Goal: Information Seeking & Learning: Learn about a topic

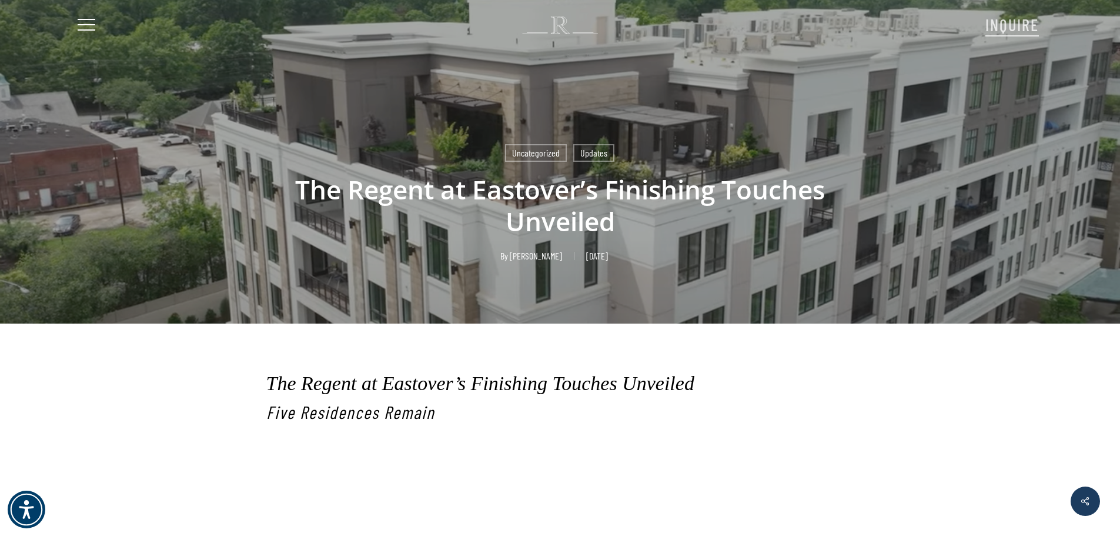
click at [88, 22] on span "Navigation Menu" at bounding box center [86, 25] width 13 height 16
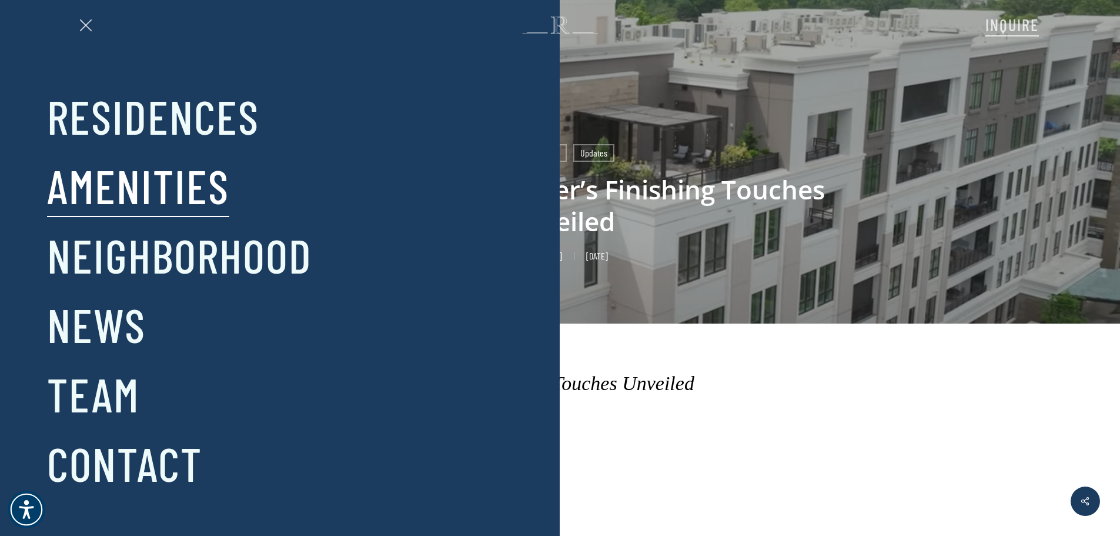
click at [145, 175] on link "Amenities" at bounding box center [138, 185] width 182 height 61
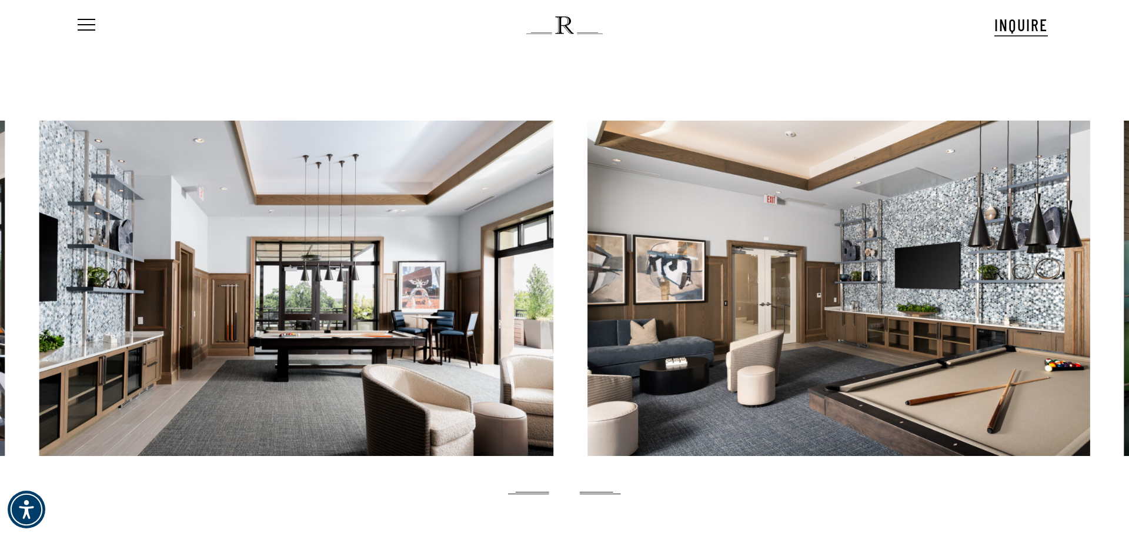
click at [667, 306] on link at bounding box center [838, 288] width 503 height 335
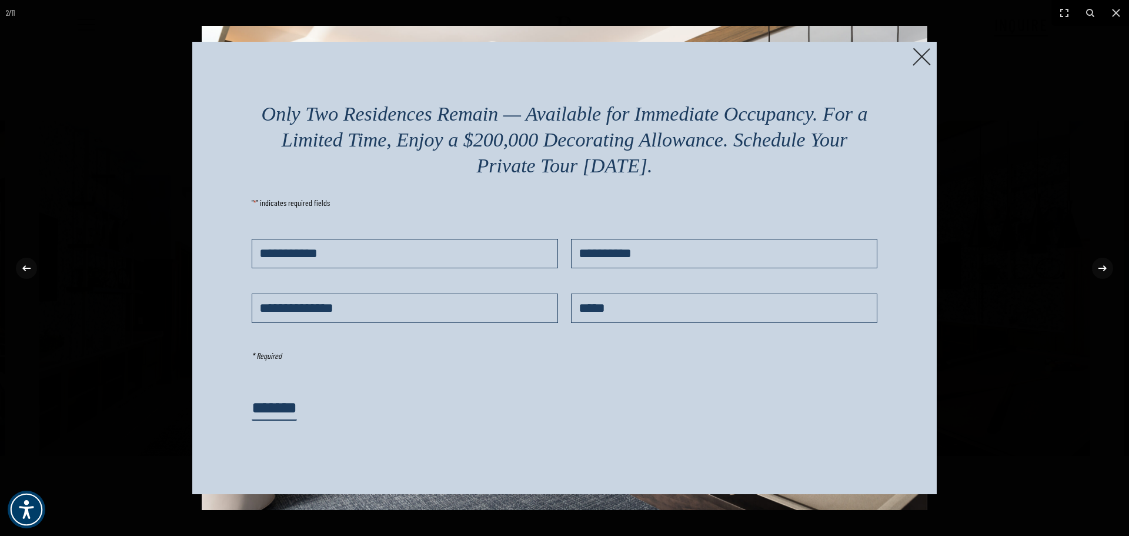
click at [918, 57] on img at bounding box center [921, 57] width 18 height 18
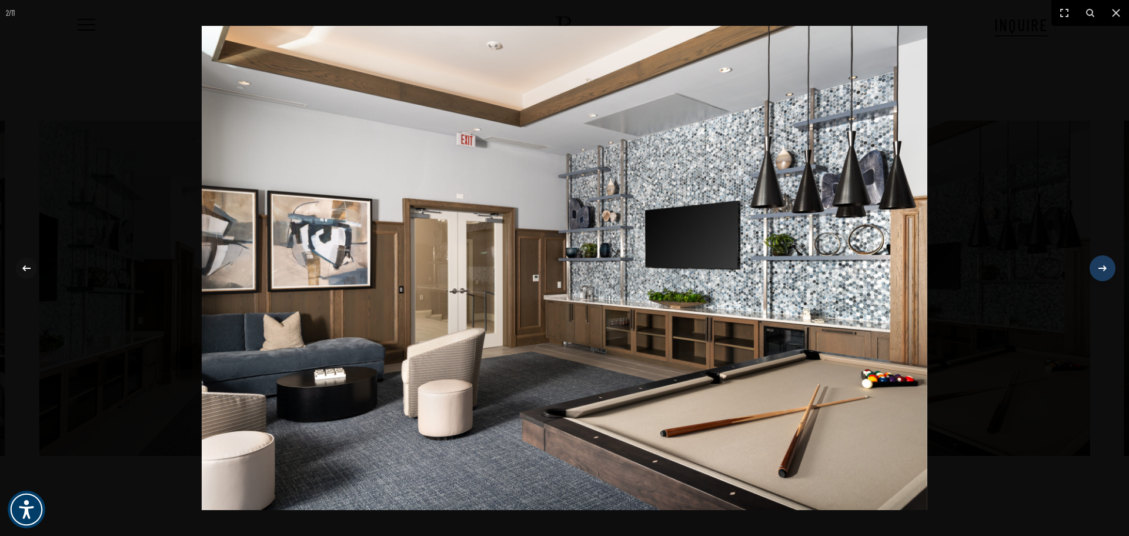
click at [1102, 257] on div at bounding box center [1102, 268] width 22 height 22
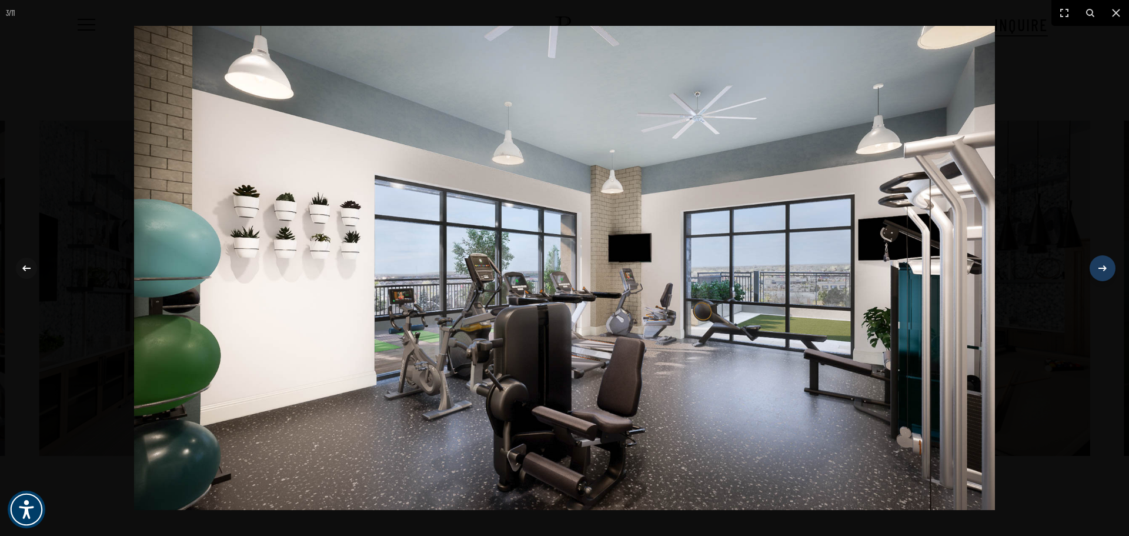
click at [1107, 269] on icon at bounding box center [1102, 268] width 14 height 14
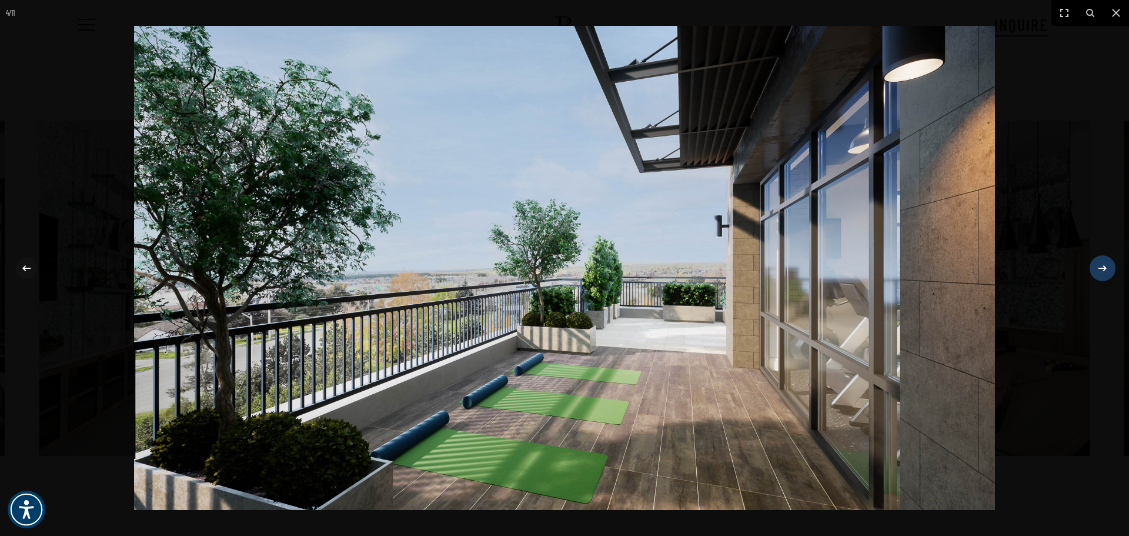
click at [1107, 269] on icon at bounding box center [1102, 268] width 14 height 14
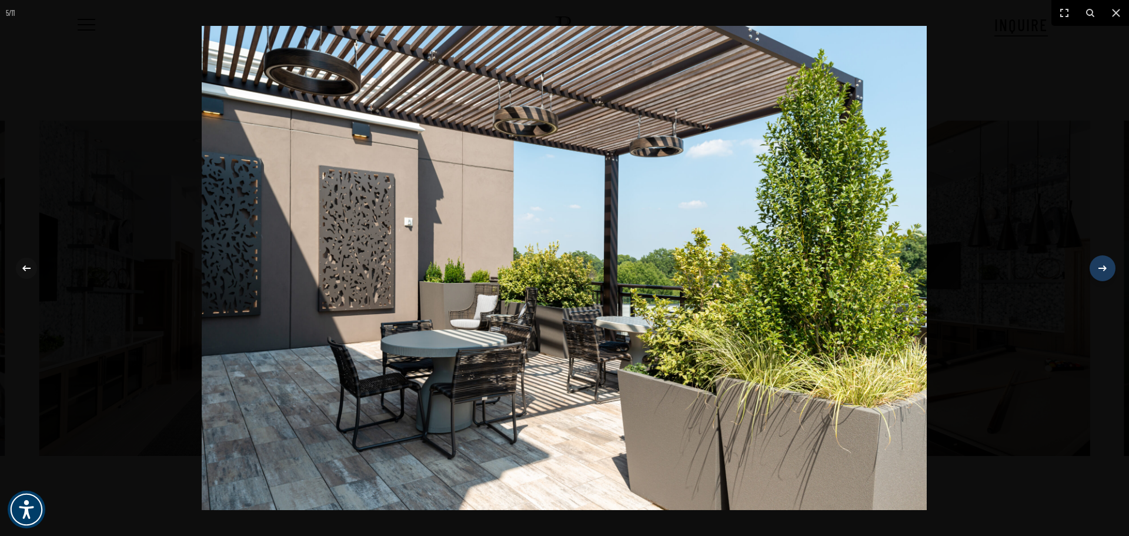
click at [1097, 267] on icon at bounding box center [1102, 268] width 14 height 14
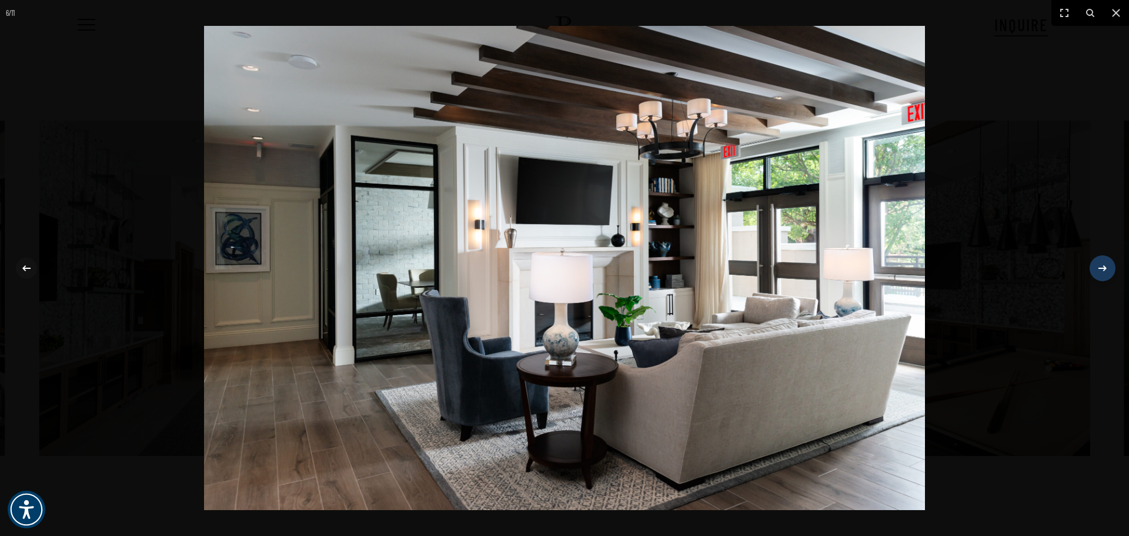
click at [1097, 267] on icon at bounding box center [1102, 268] width 14 height 14
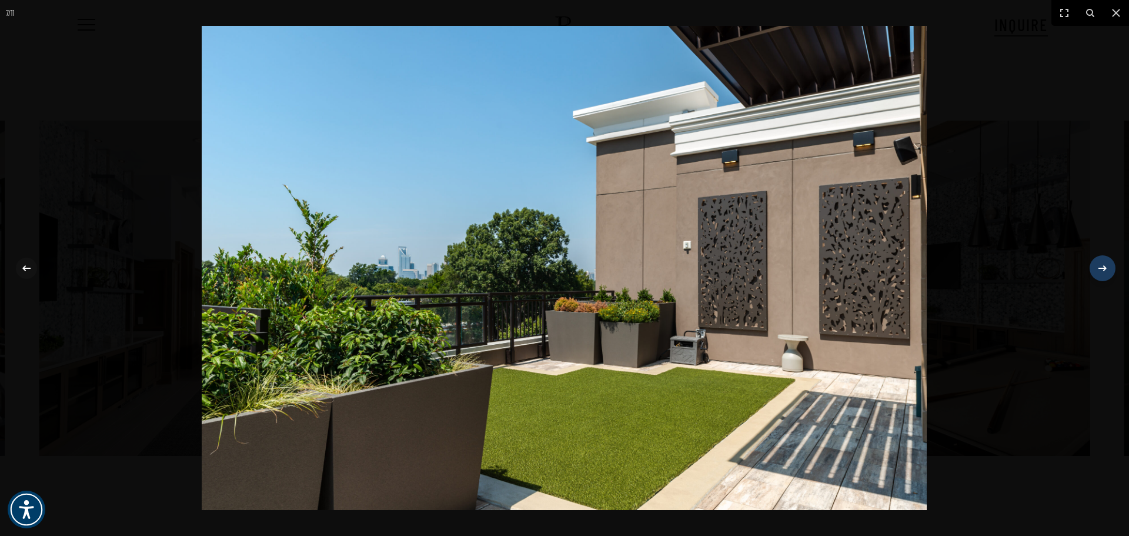
click at [1097, 267] on icon at bounding box center [1102, 268] width 14 height 14
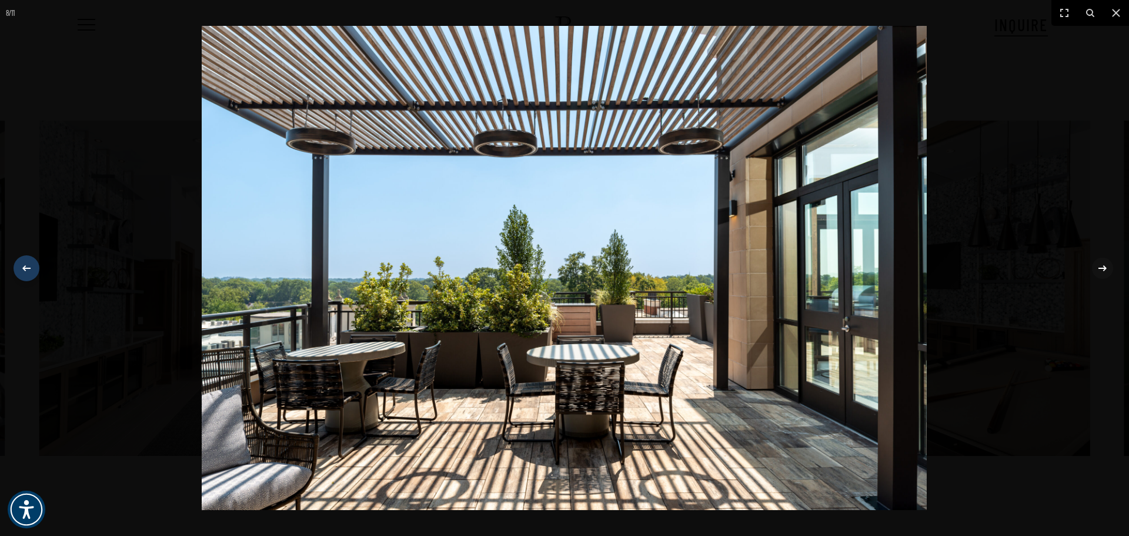
click at [28, 269] on icon at bounding box center [26, 268] width 14 height 14
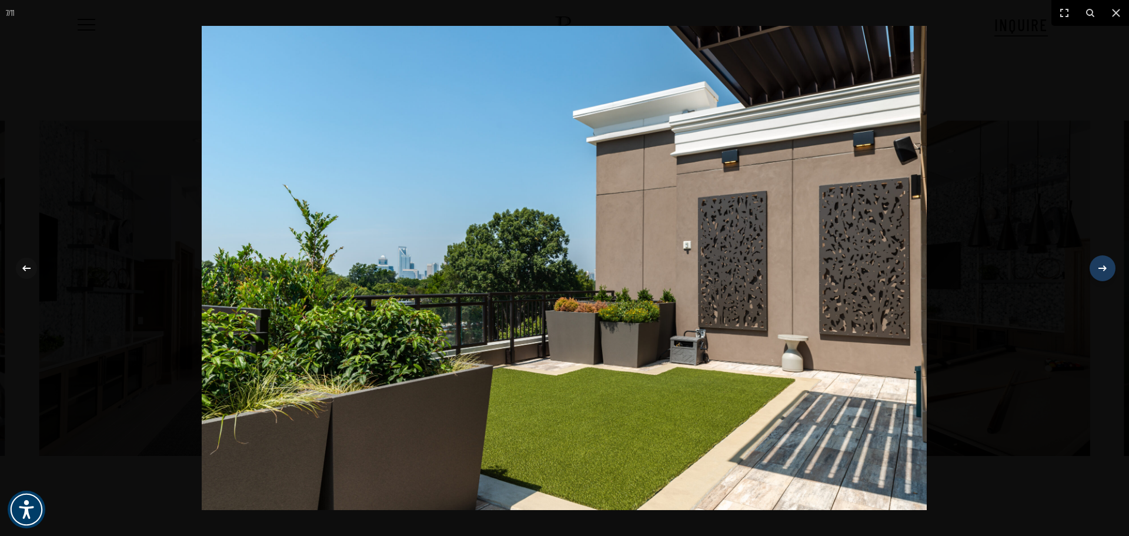
click at [1099, 266] on icon at bounding box center [1102, 268] width 14 height 14
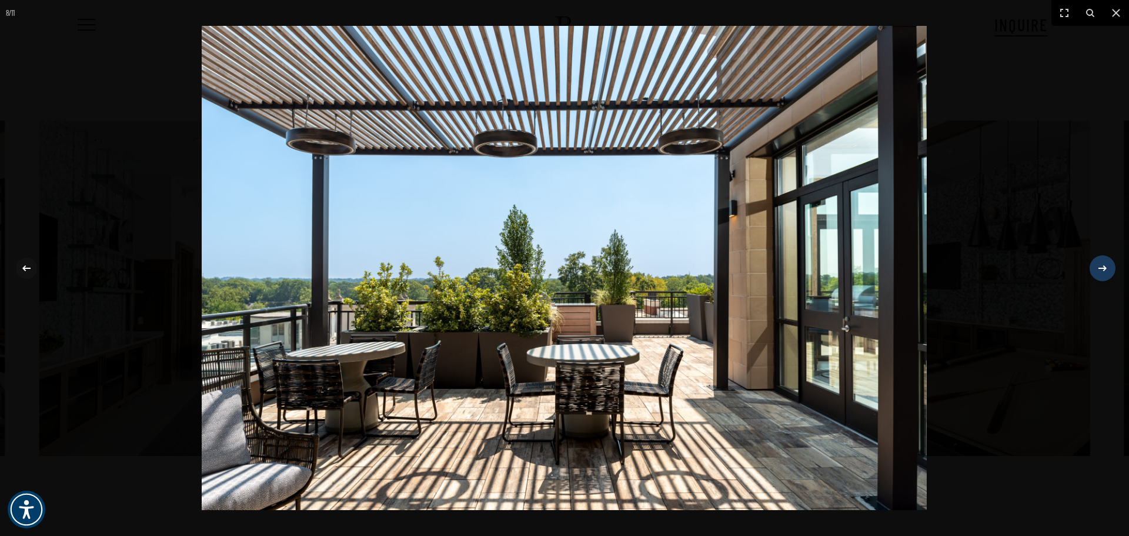
click at [1099, 266] on icon at bounding box center [1102, 268] width 14 height 14
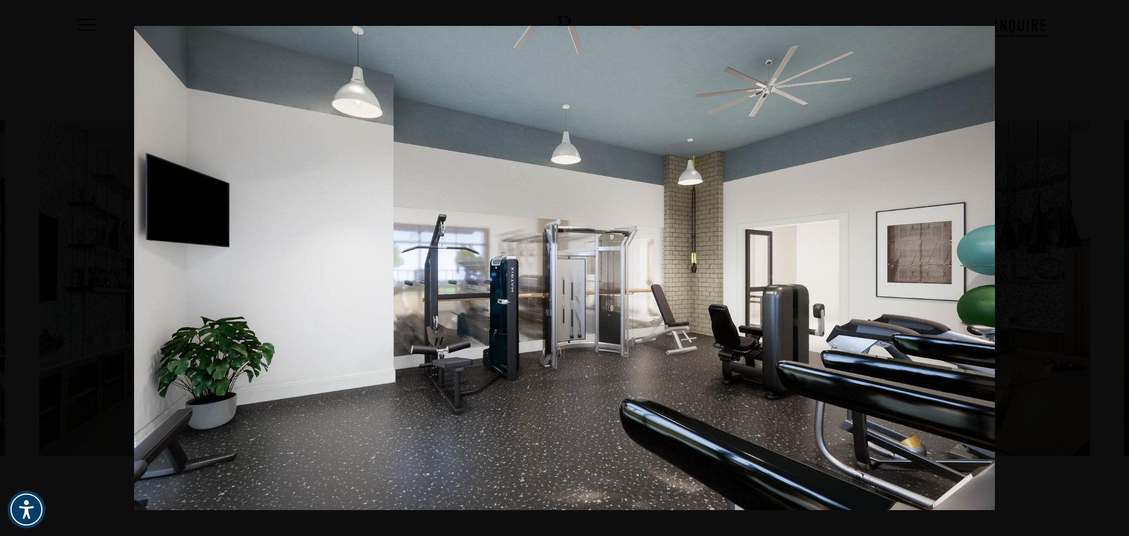
click at [1099, 266] on div "9 / 11" at bounding box center [564, 268] width 1129 height 536
click at [1102, 267] on icon at bounding box center [1102, 268] width 8 height 6
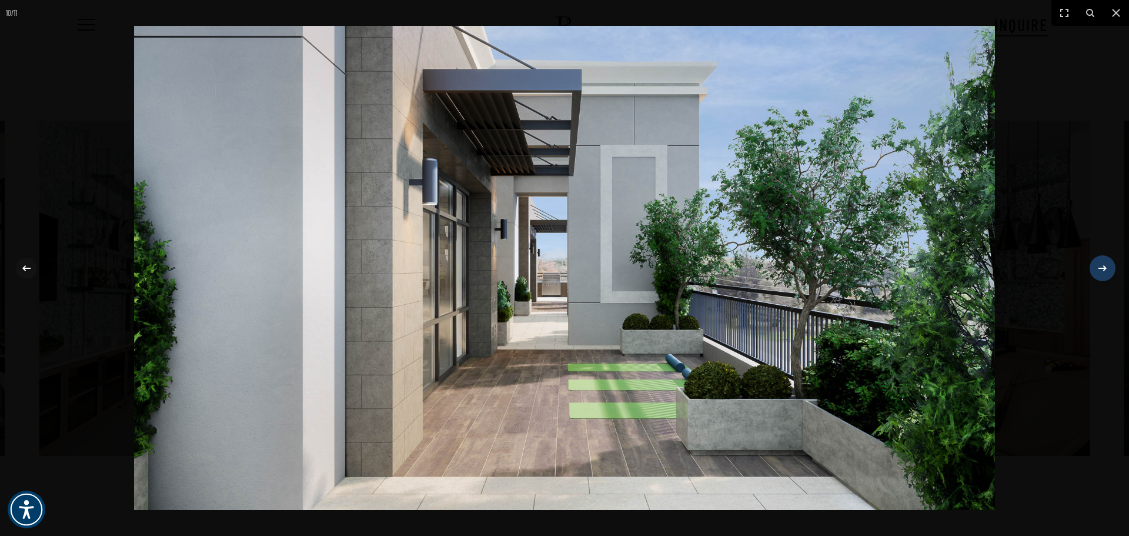
click at [1102, 267] on icon at bounding box center [1102, 268] width 8 height 6
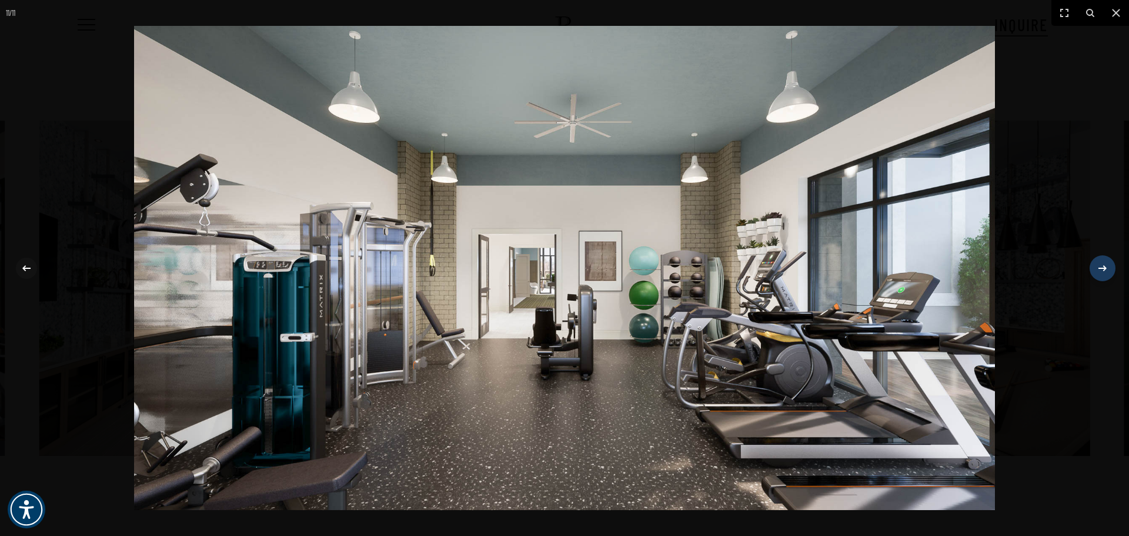
click at [1102, 267] on icon at bounding box center [1102, 268] width 8 height 6
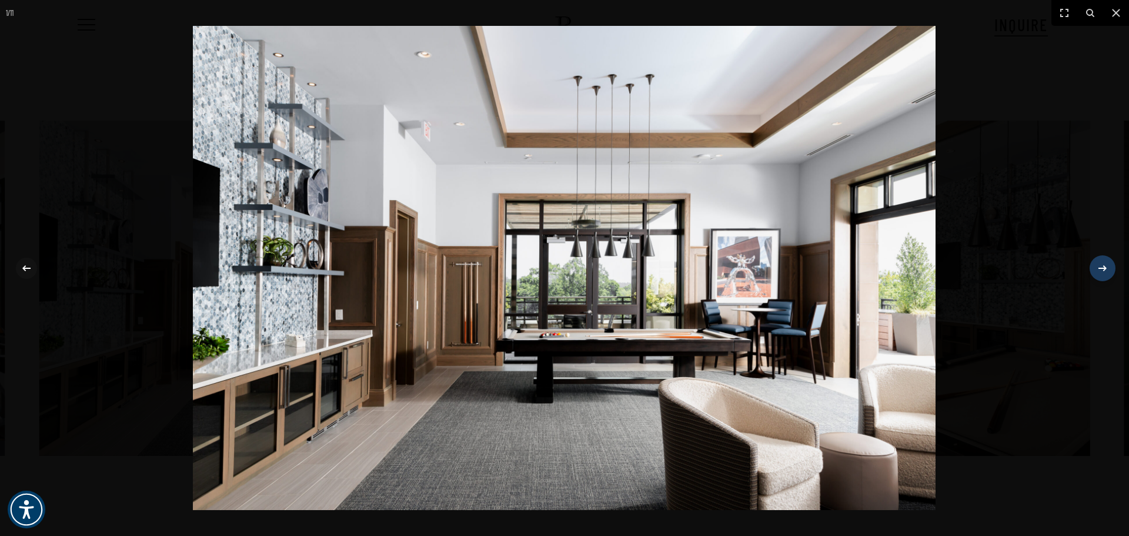
click at [1102, 267] on icon at bounding box center [1102, 268] width 8 height 6
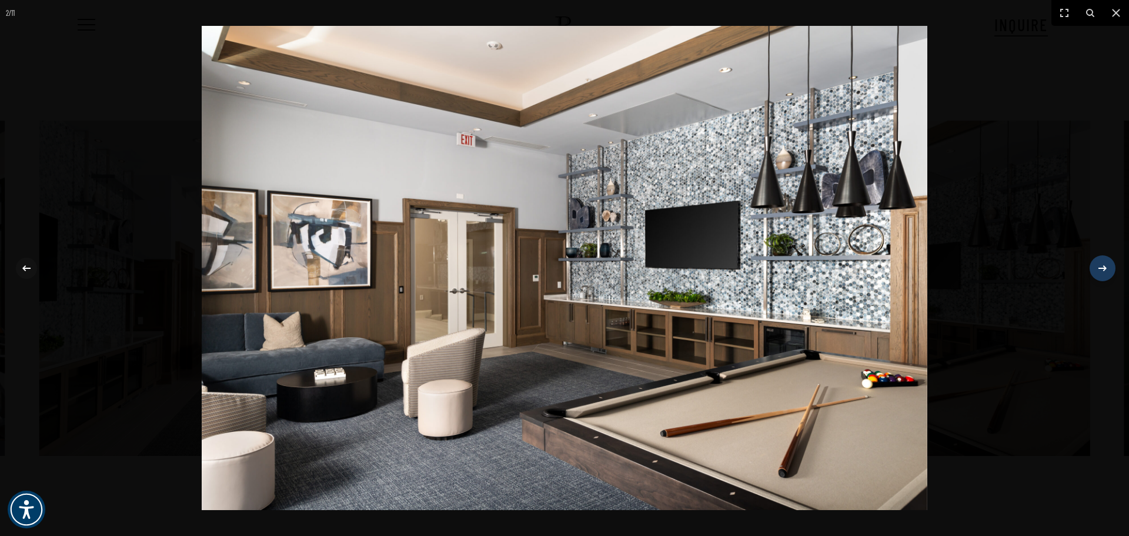
click at [1102, 267] on icon at bounding box center [1102, 268] width 8 height 6
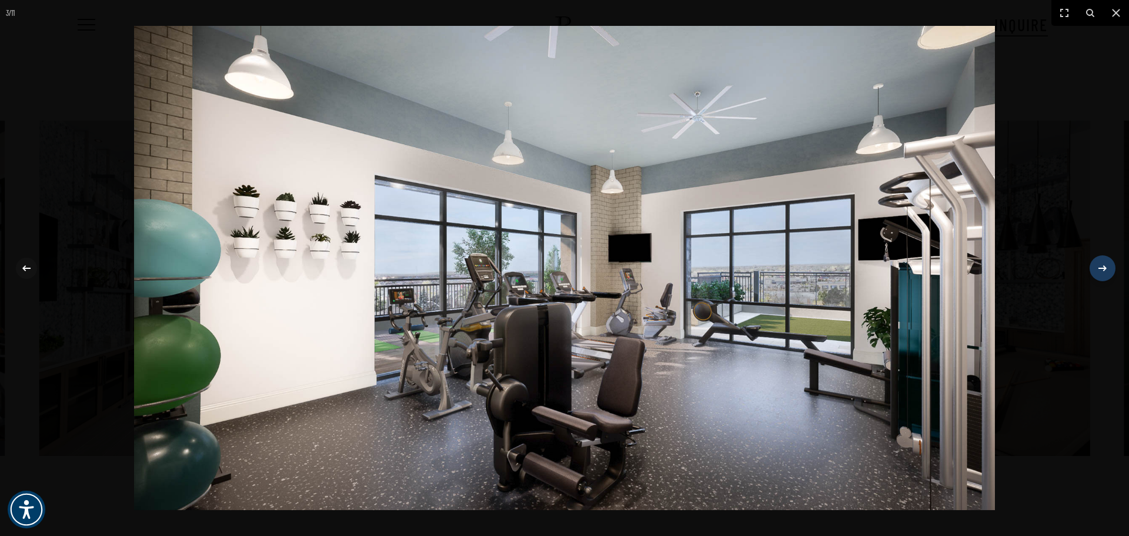
click at [1102, 267] on icon at bounding box center [1102, 268] width 8 height 6
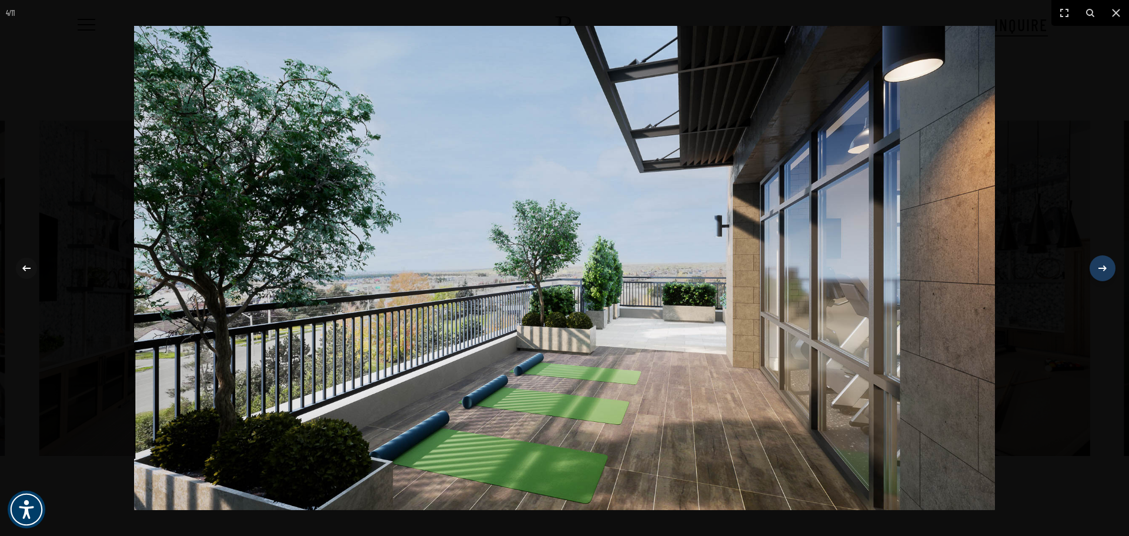
click at [1102, 267] on icon at bounding box center [1102, 268] width 8 height 6
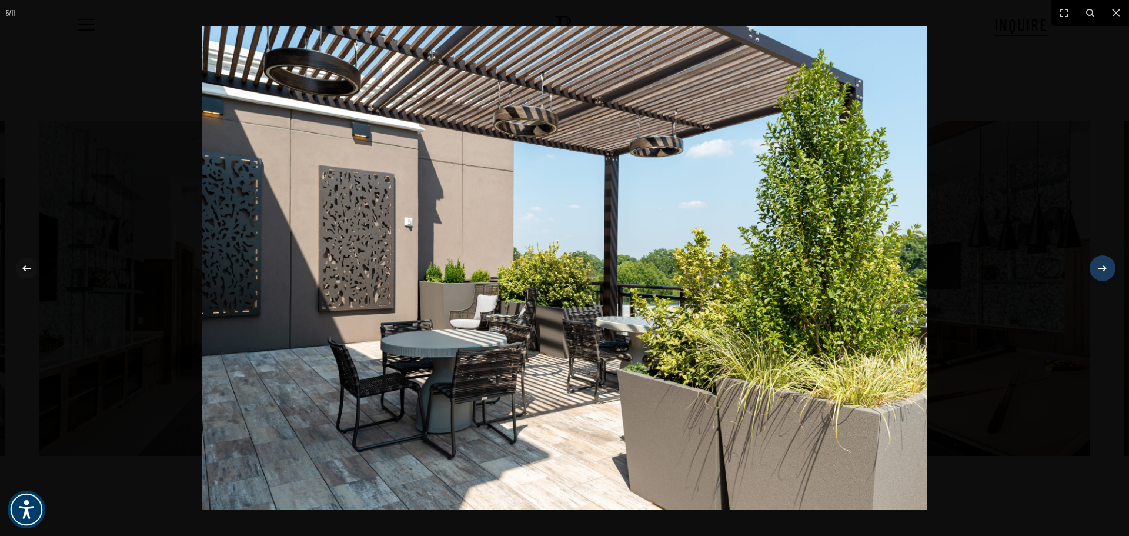
click at [1102, 267] on icon at bounding box center [1102, 268] width 8 height 6
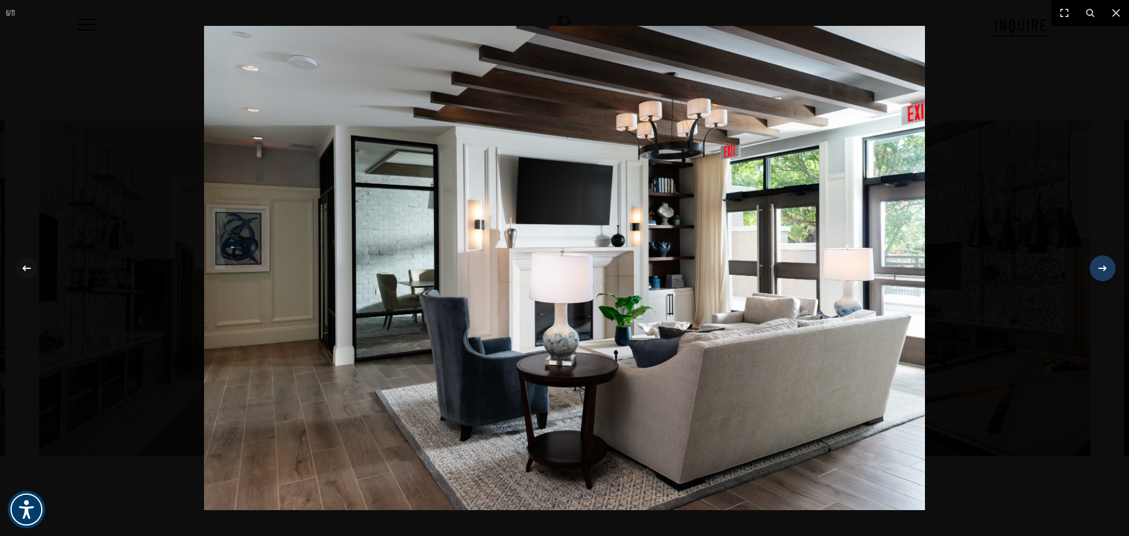
click at [1102, 267] on icon at bounding box center [1102, 268] width 8 height 6
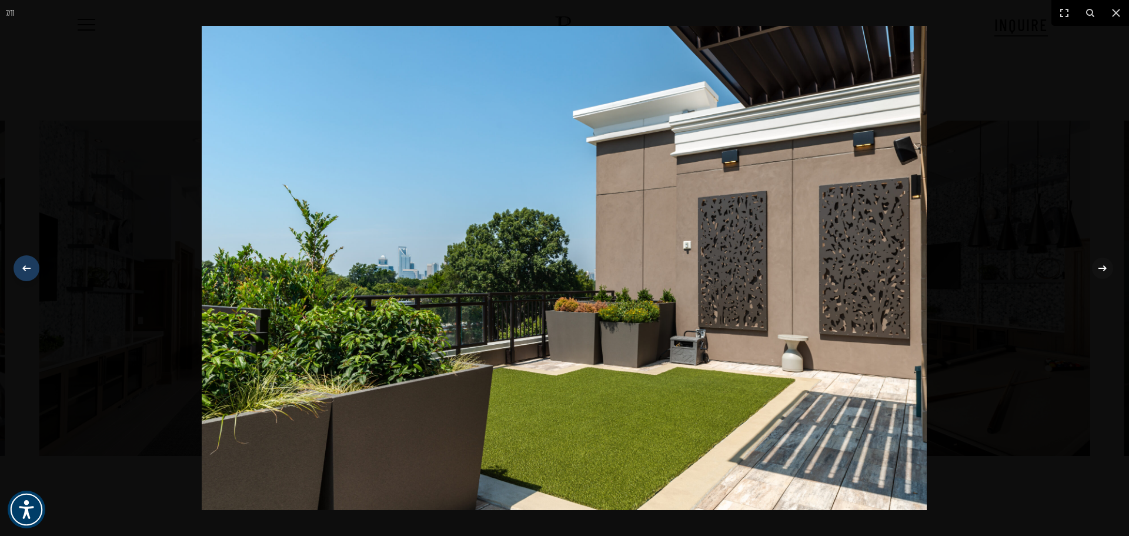
click at [17, 272] on div at bounding box center [26, 268] width 22 height 22
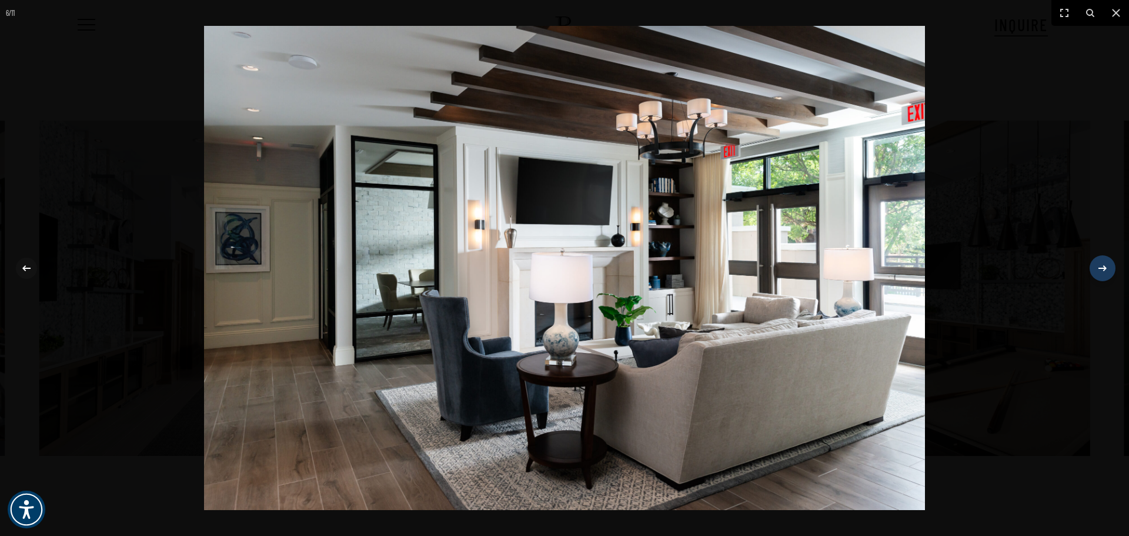
click at [1108, 264] on icon at bounding box center [1102, 268] width 14 height 14
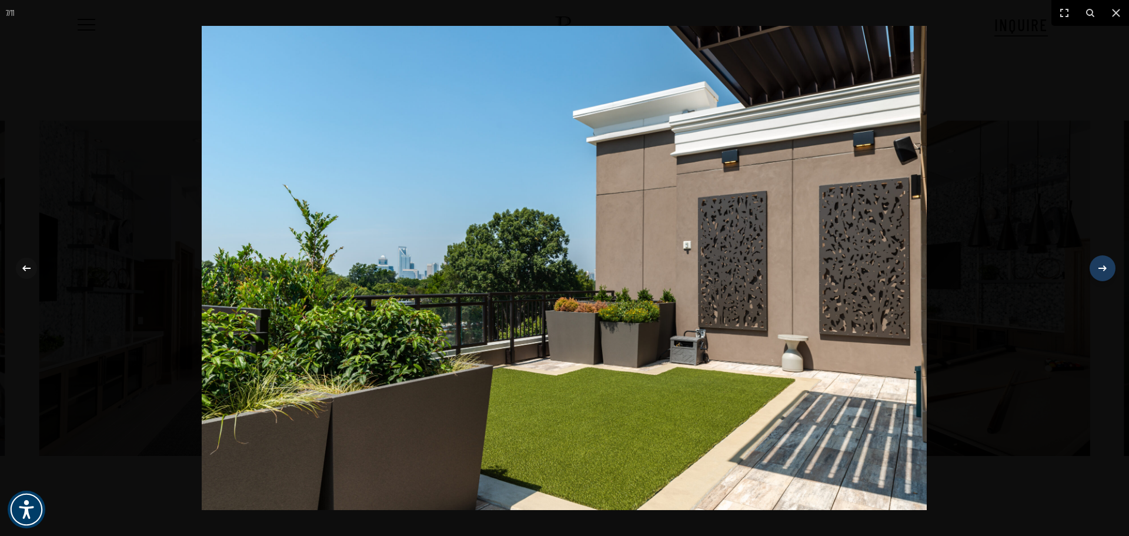
click at [1108, 264] on icon at bounding box center [1102, 268] width 14 height 14
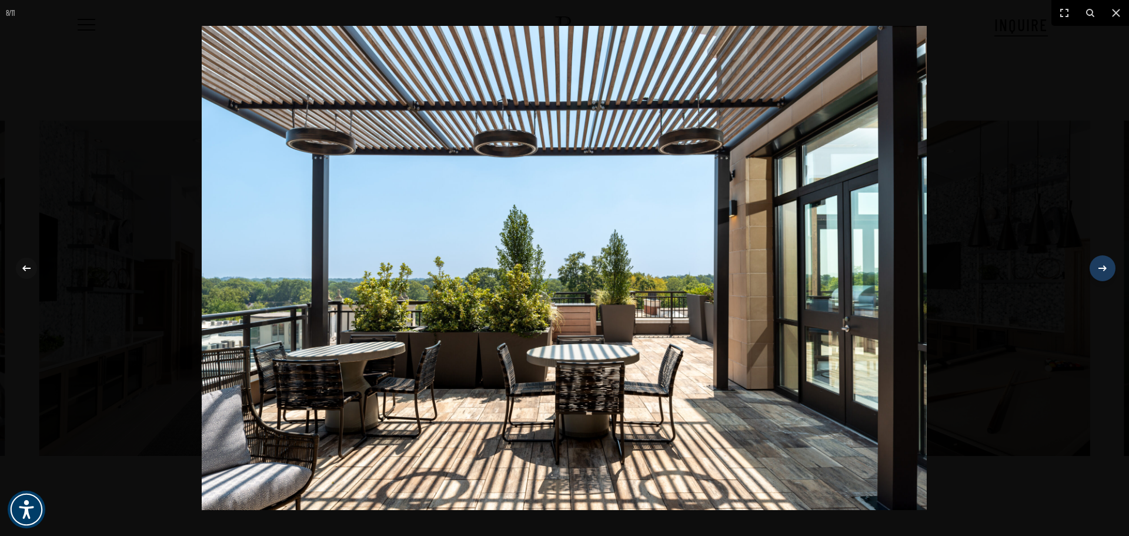
click at [1108, 264] on icon at bounding box center [1102, 268] width 14 height 14
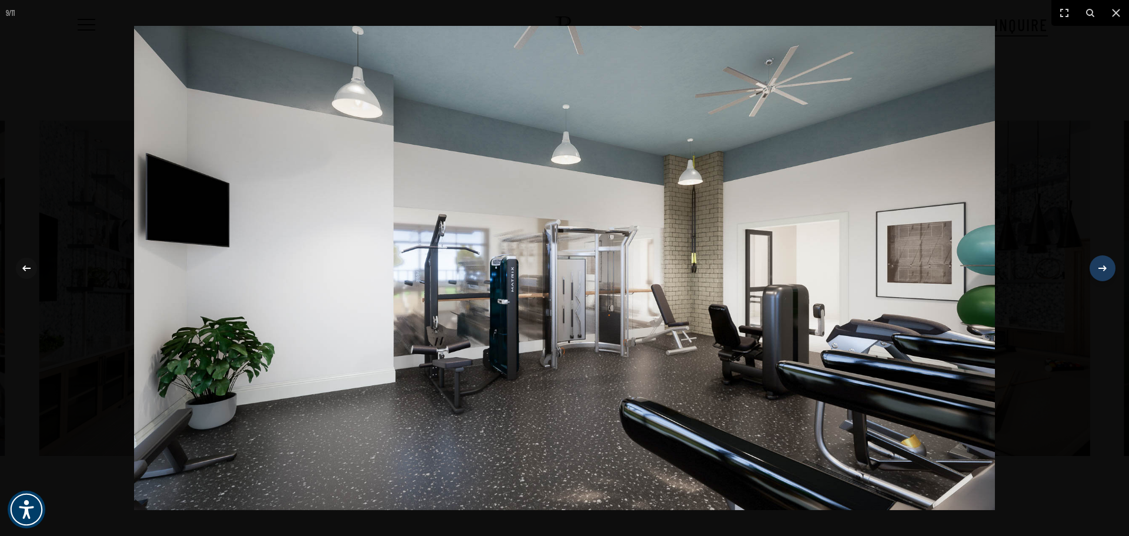
click at [1108, 264] on icon at bounding box center [1102, 268] width 14 height 14
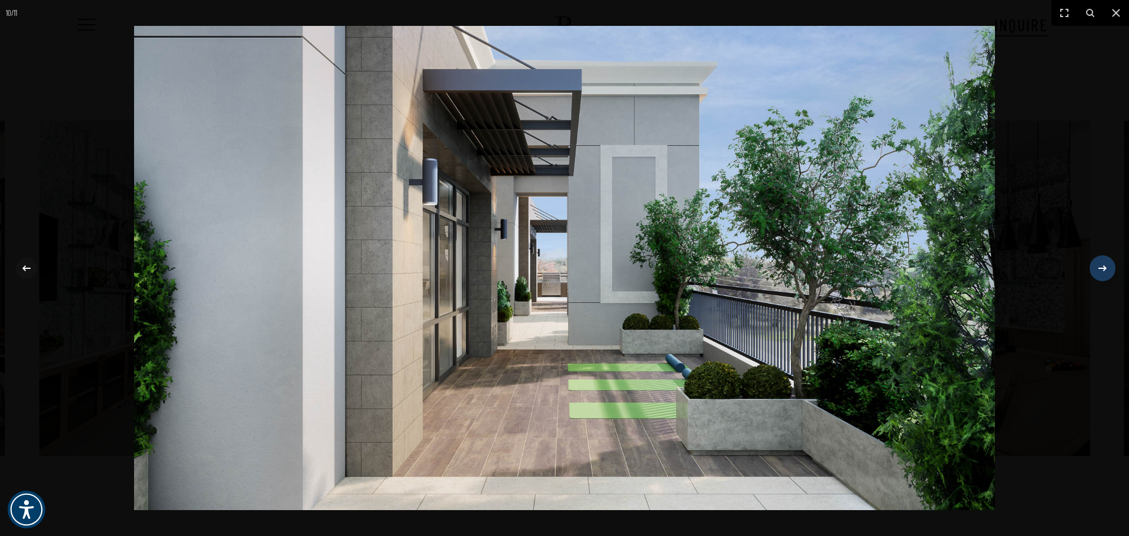
click at [1108, 264] on icon at bounding box center [1102, 268] width 14 height 14
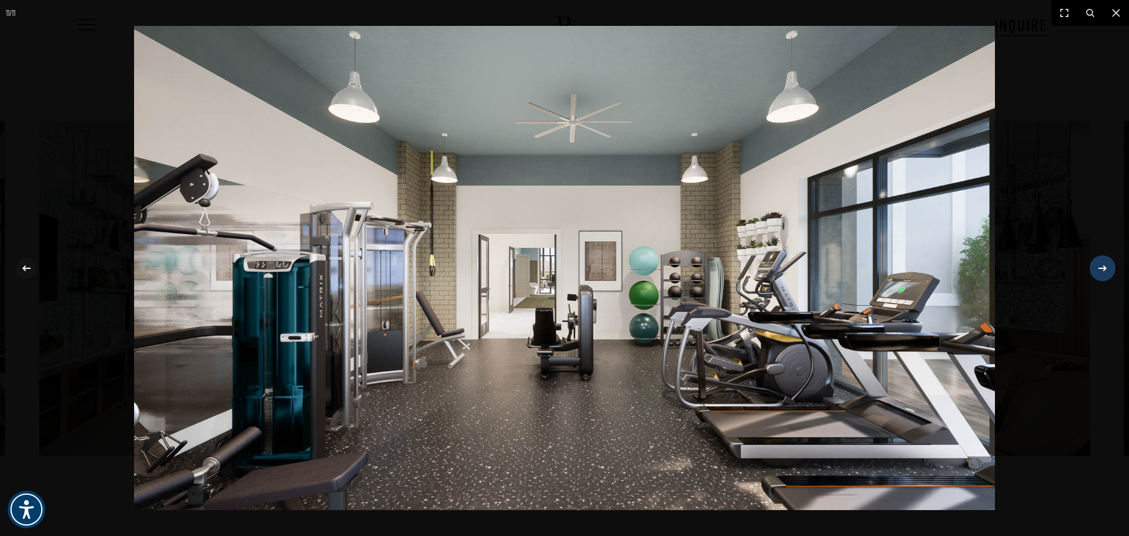
click at [1108, 264] on icon at bounding box center [1102, 268] width 14 height 14
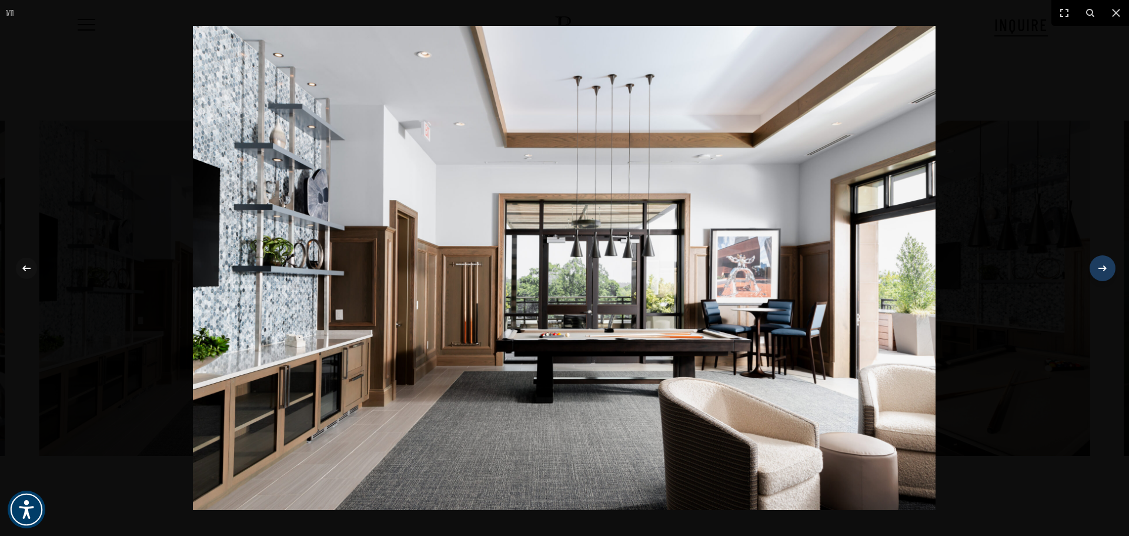
click at [1108, 264] on icon at bounding box center [1102, 268] width 14 height 14
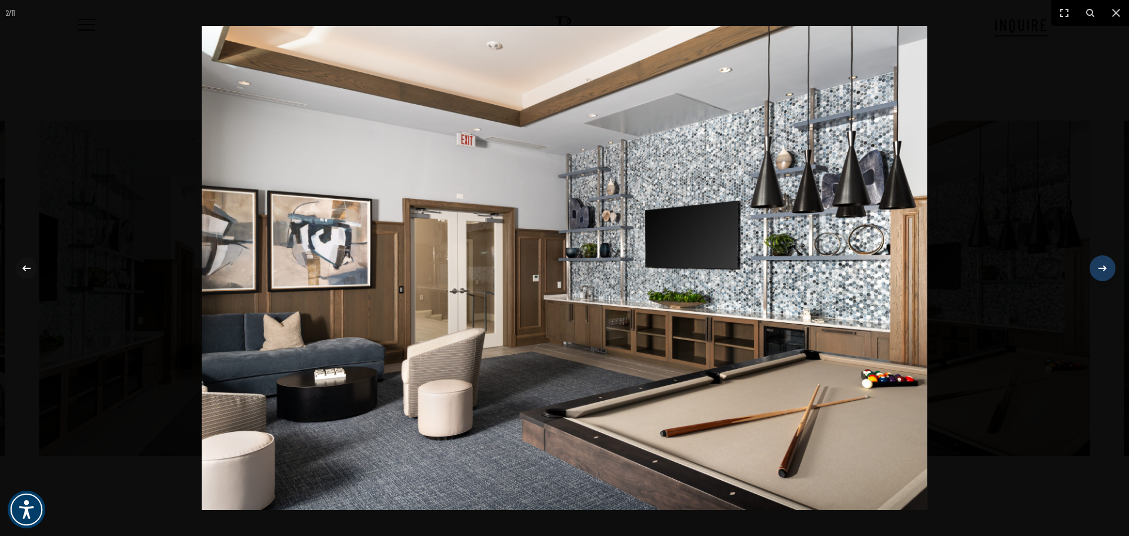
click at [1108, 264] on icon at bounding box center [1102, 268] width 14 height 14
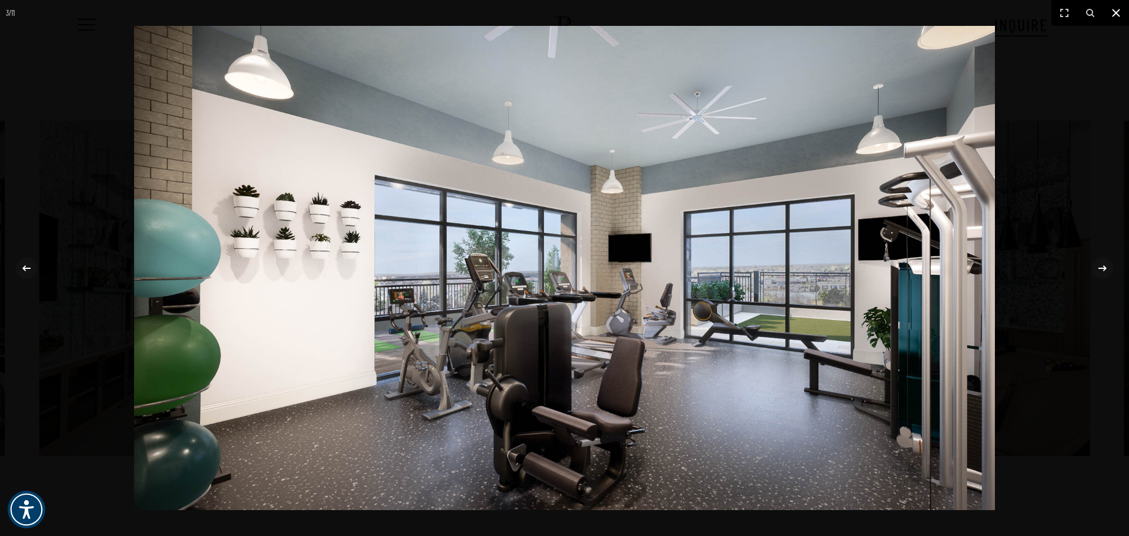
click at [1111, 12] on icon at bounding box center [1116, 13] width 14 height 14
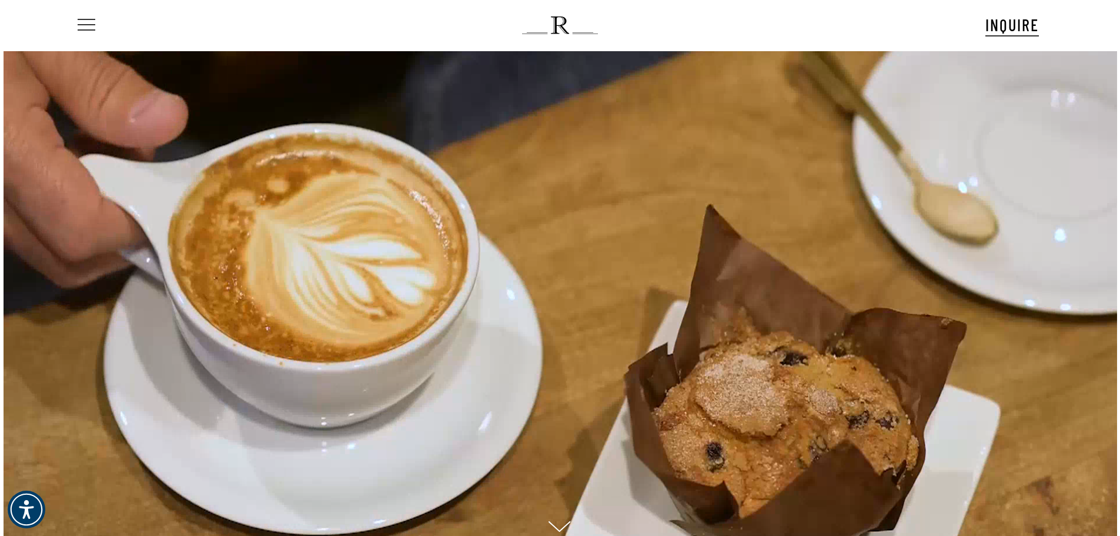
click at [80, 25] on span "Navigation Menu" at bounding box center [86, 25] width 13 height 16
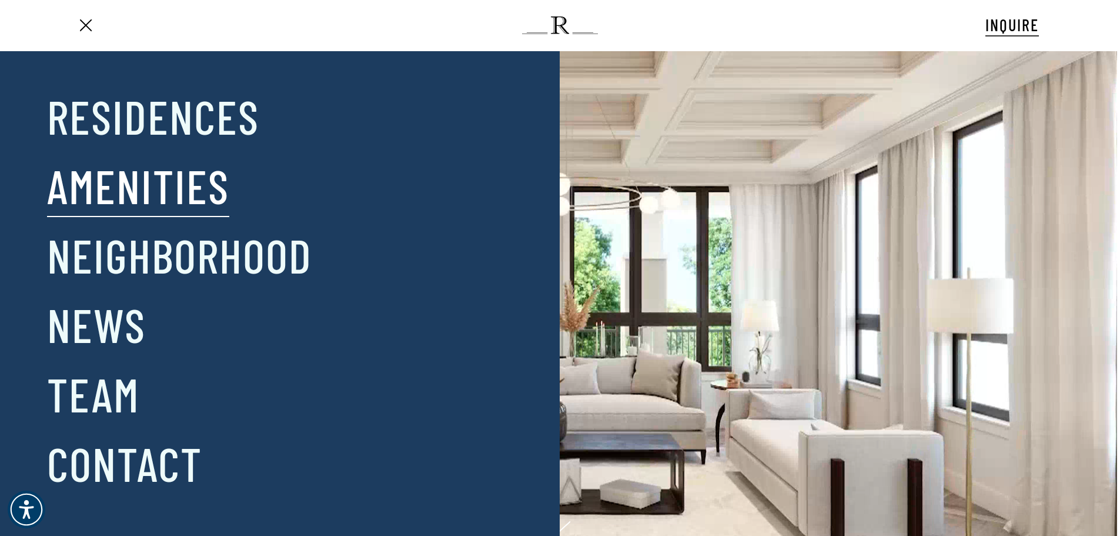
click at [158, 179] on link "Amenities" at bounding box center [138, 185] width 182 height 61
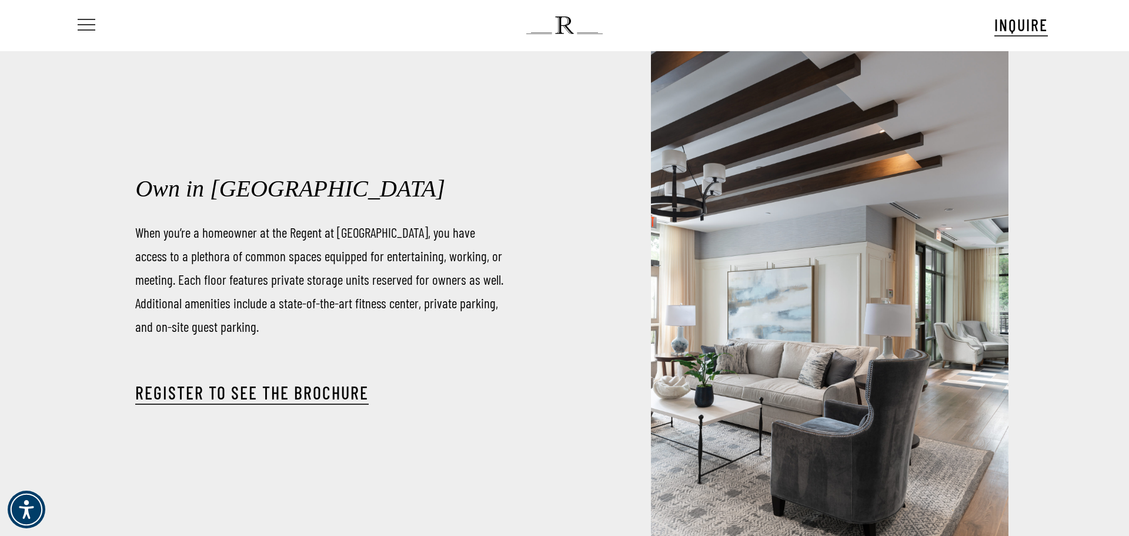
click at [82, 24] on span "Navigation Menu" at bounding box center [86, 25] width 13 height 16
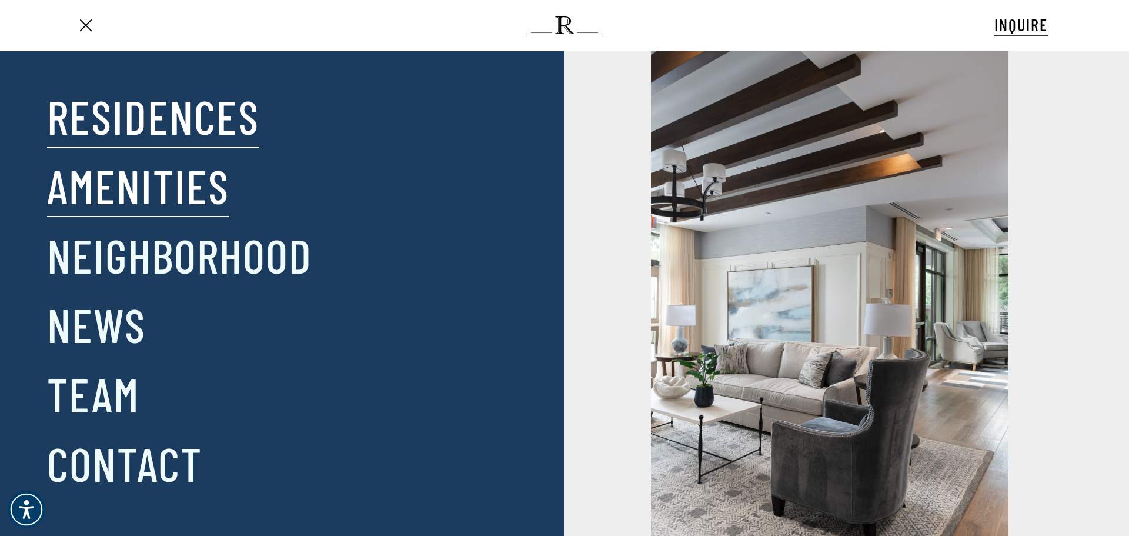
click at [139, 133] on link "Residences" at bounding box center [153, 115] width 212 height 61
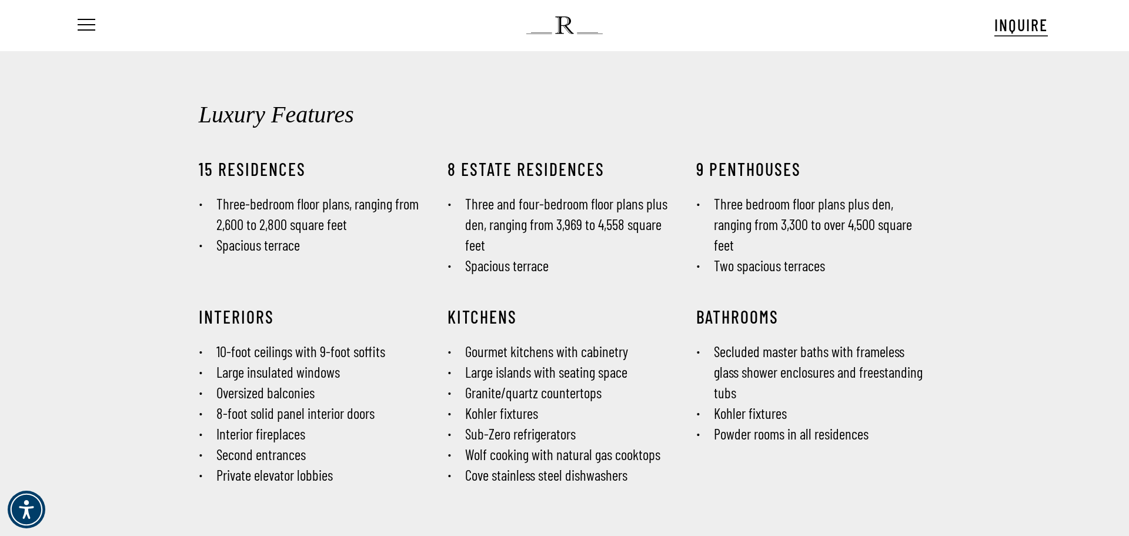
click at [281, 220] on li "Three-bedroom floor plans, ranging from 2,600 to 2,800 square feet" at bounding box center [316, 213] width 234 height 41
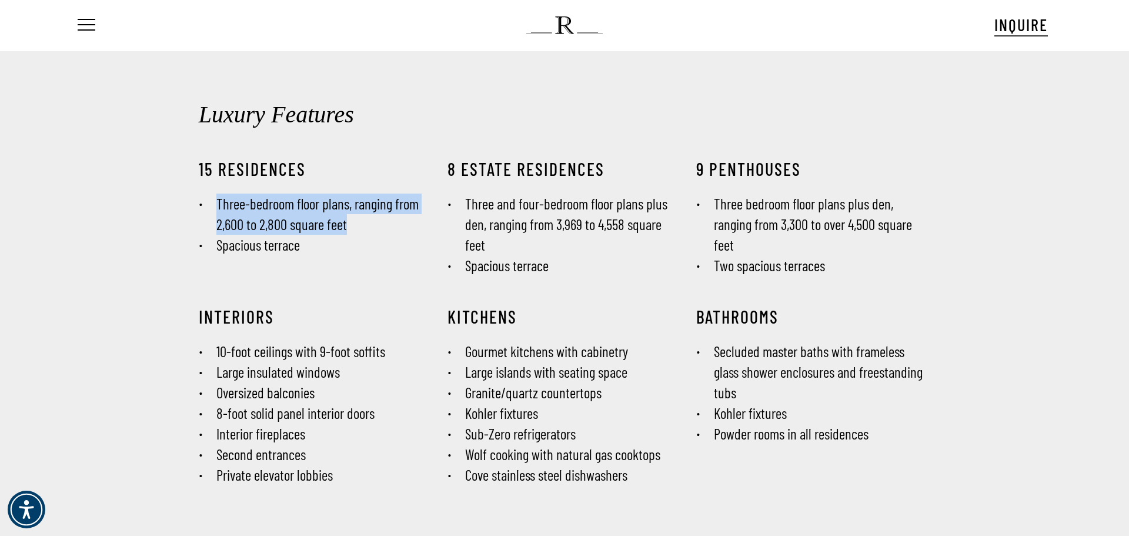
drag, startPoint x: 218, startPoint y: 199, endPoint x: 355, endPoint y: 229, distance: 140.1
click at [355, 229] on li "Three-bedroom floor plans, ranging from 2,600 to 2,800 square feet" at bounding box center [316, 213] width 234 height 41
copy li "Three-bedroom floor plans, ranging from 2,600 to 2,800 square feet"
drag, startPoint x: 550, startPoint y: 219, endPoint x: 513, endPoint y: 229, distance: 38.4
click at [550, 219] on li "Three and four-bedroom floor plans plus den, ranging from 3,969 to 4,558 square…" at bounding box center [564, 224] width 234 height 62
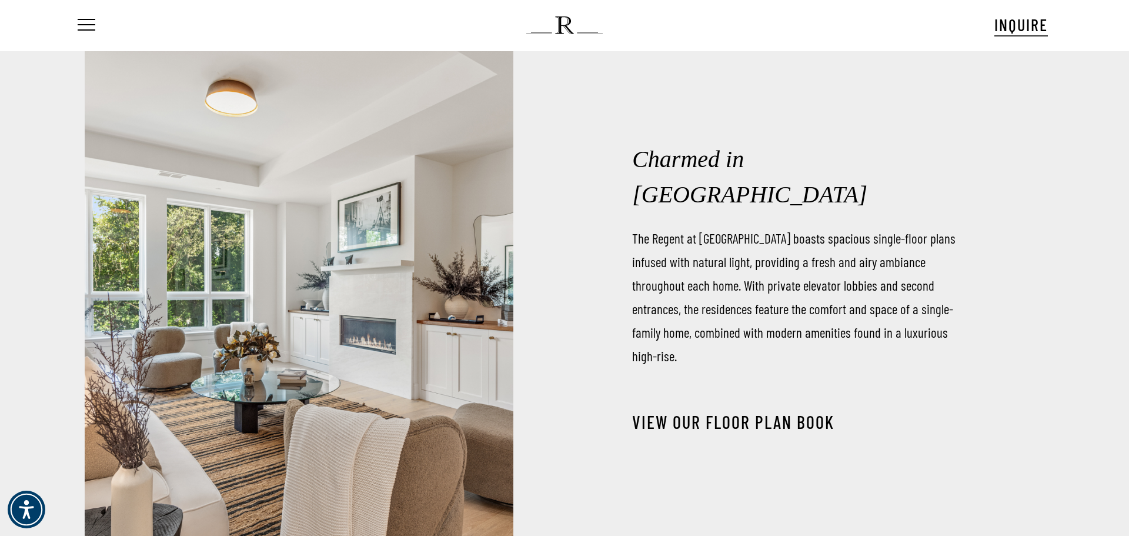
click at [684, 411] on link "View our Floor Plan Book" at bounding box center [733, 421] width 202 height 21
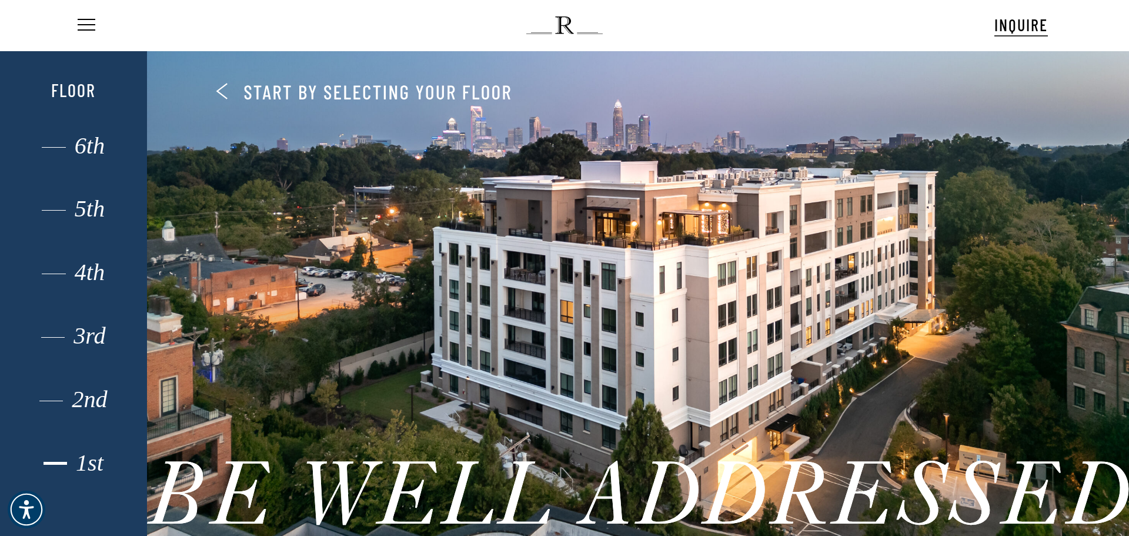
click at [88, 455] on div "1st" at bounding box center [73, 462] width 102 height 15
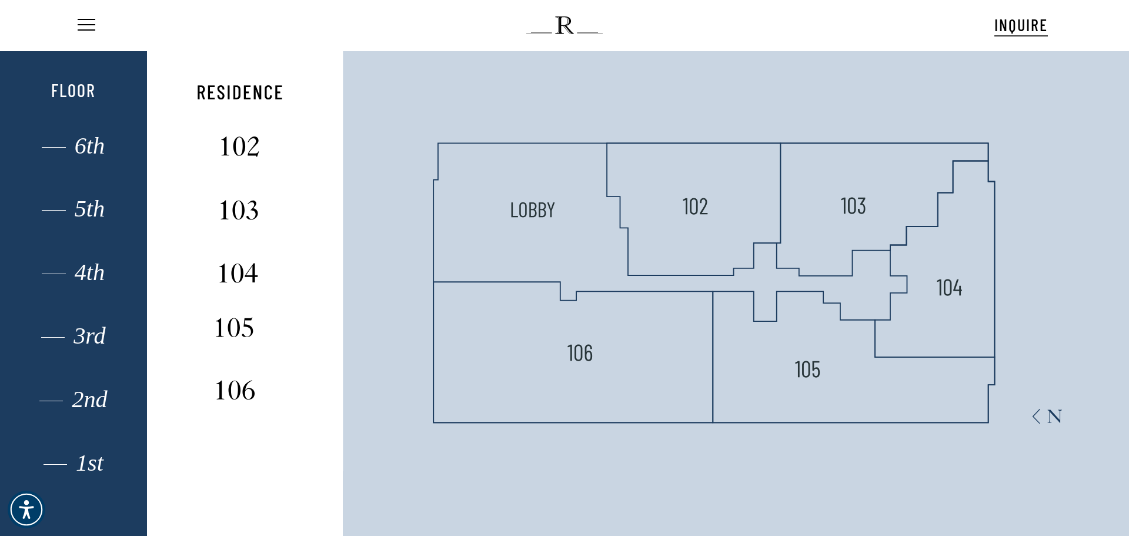
click at [79, 400] on div "2nd" at bounding box center [73, 399] width 102 height 15
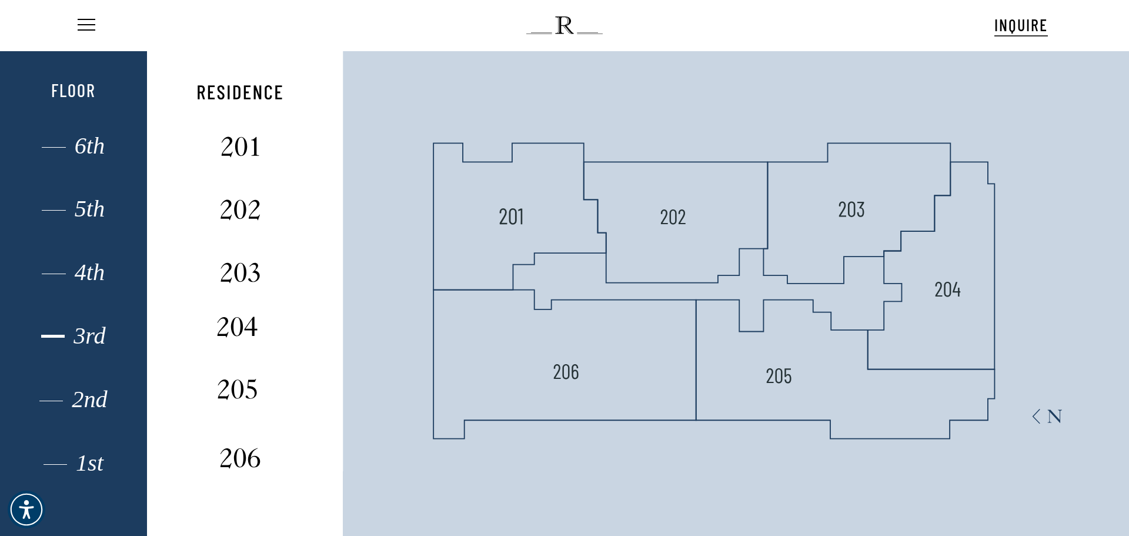
click at [92, 343] on div "3rd" at bounding box center [73, 335] width 102 height 15
click at [95, 276] on div "4th" at bounding box center [73, 272] width 102 height 15
click at [89, 209] on div "5th" at bounding box center [73, 208] width 102 height 15
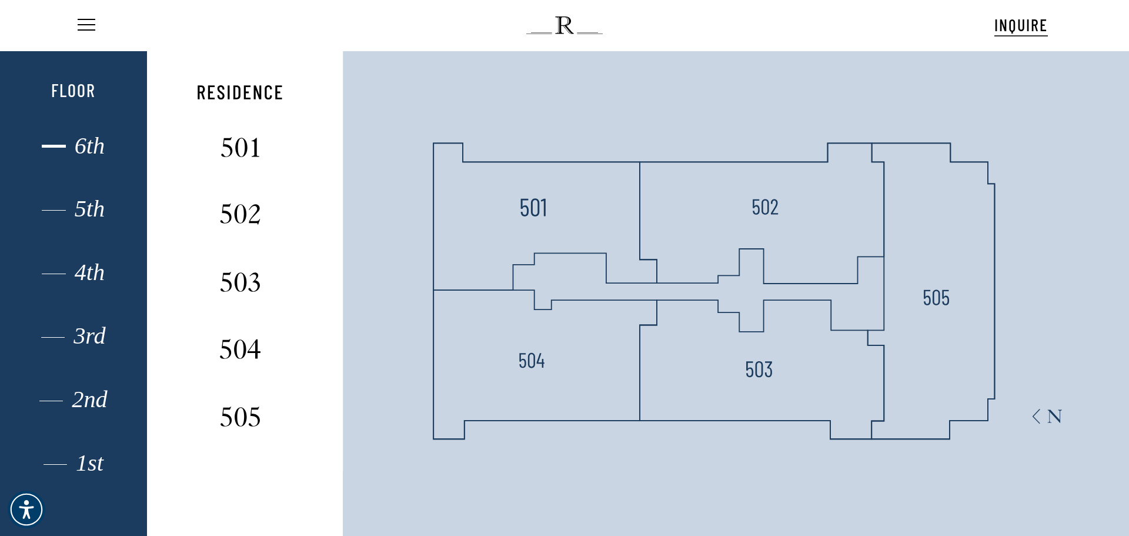
click at [84, 149] on div "6th" at bounding box center [73, 145] width 102 height 15
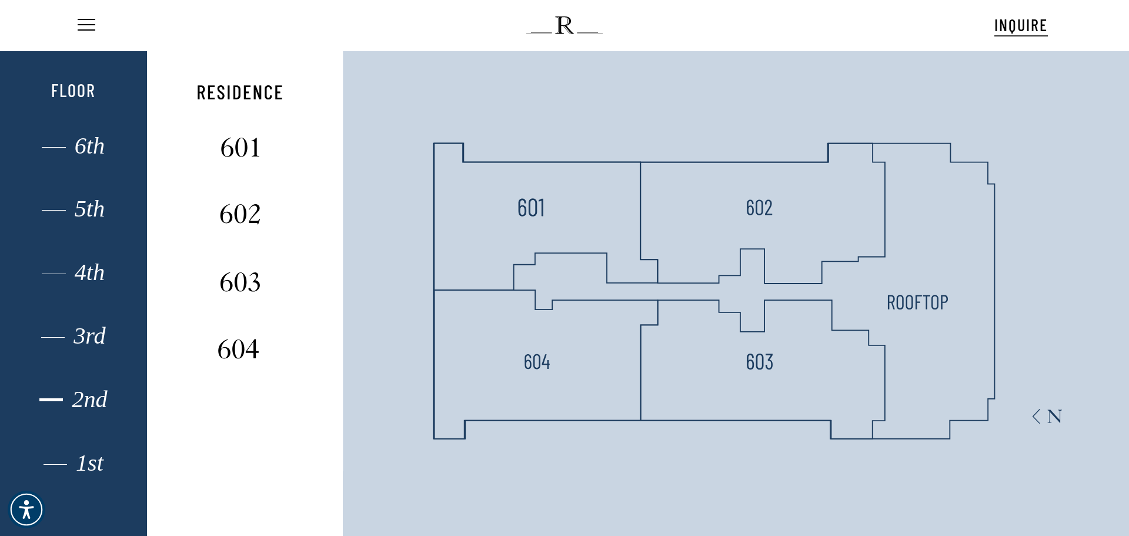
click at [76, 402] on div "2nd" at bounding box center [73, 399] width 102 height 15
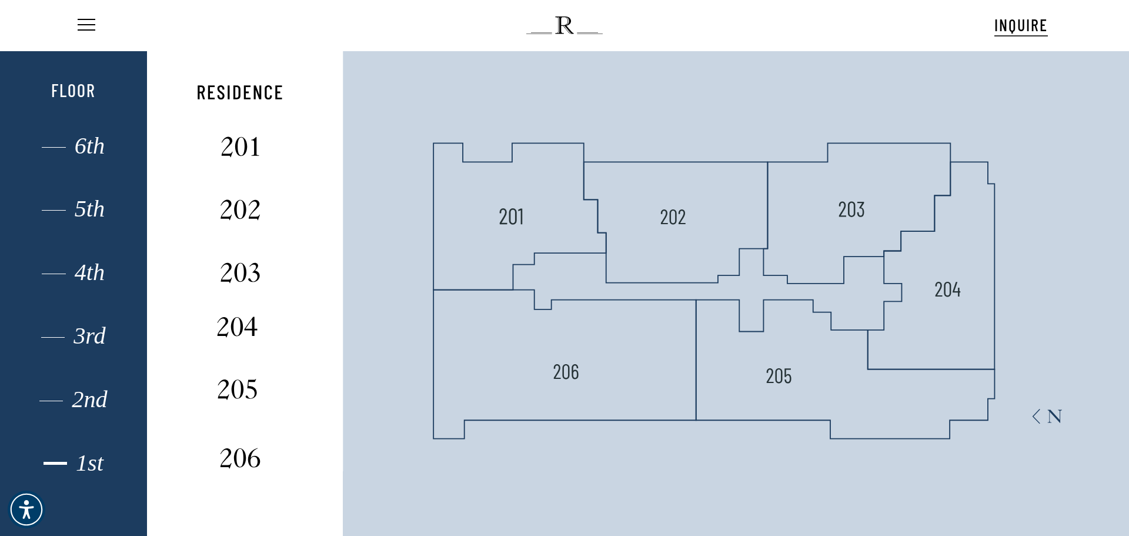
click at [100, 470] on div "1st" at bounding box center [73, 462] width 102 height 15
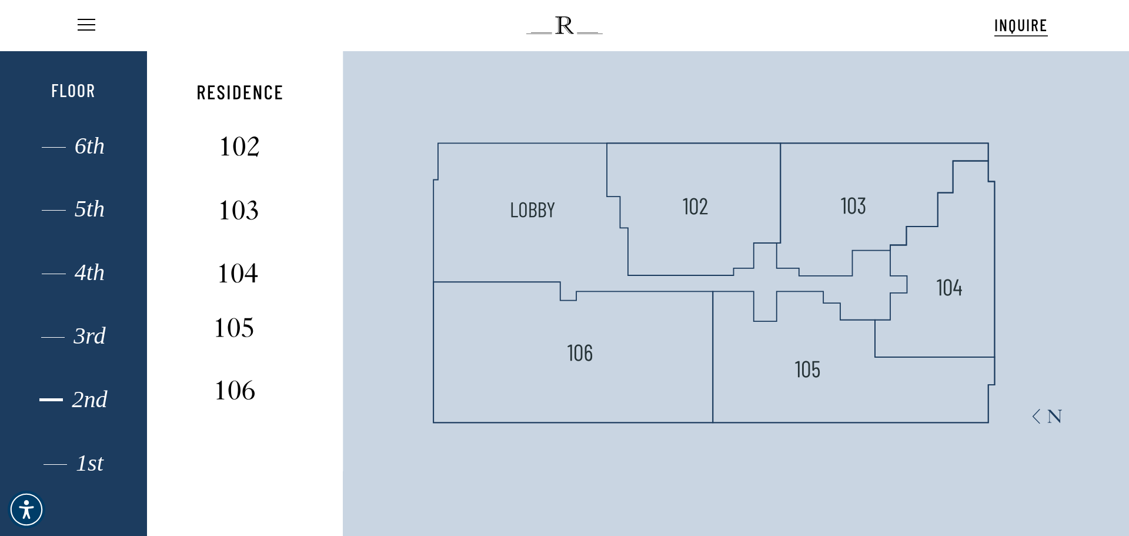
click at [76, 397] on div "2nd" at bounding box center [73, 399] width 102 height 15
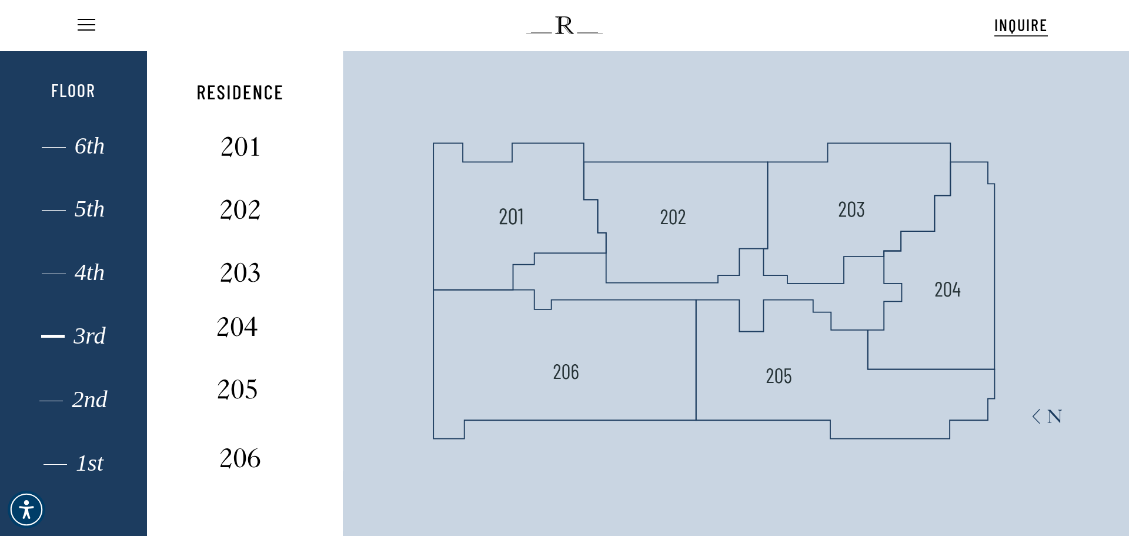
click at [97, 334] on div "3rd" at bounding box center [73, 335] width 102 height 15
click at [93, 269] on div "4th" at bounding box center [73, 272] width 102 height 15
click at [84, 216] on div "5th" at bounding box center [73, 208] width 102 height 15
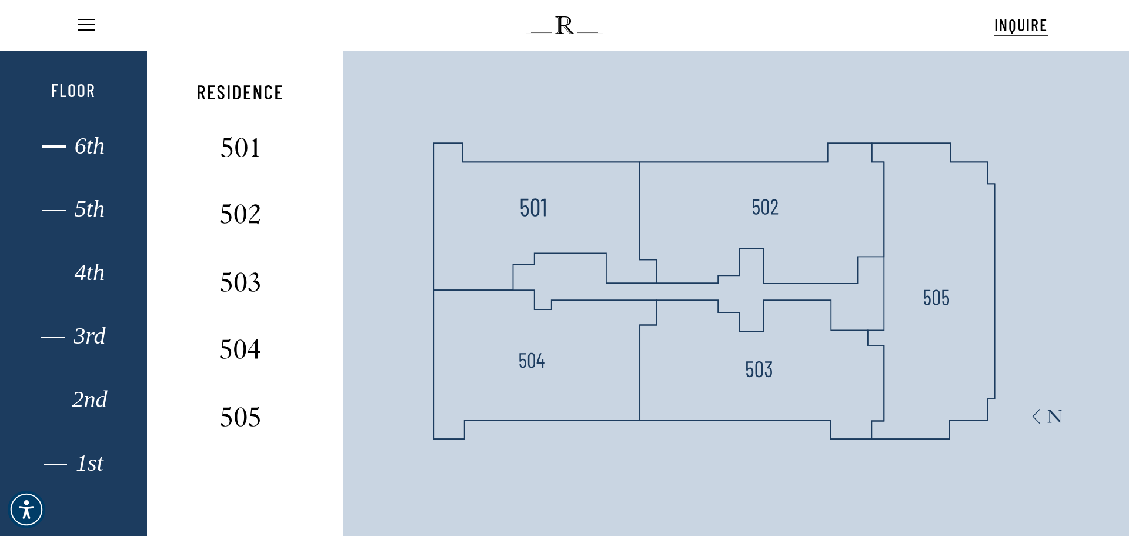
click at [91, 146] on div "6th" at bounding box center [73, 145] width 102 height 15
